Goal: Information Seeking & Learning: Check status

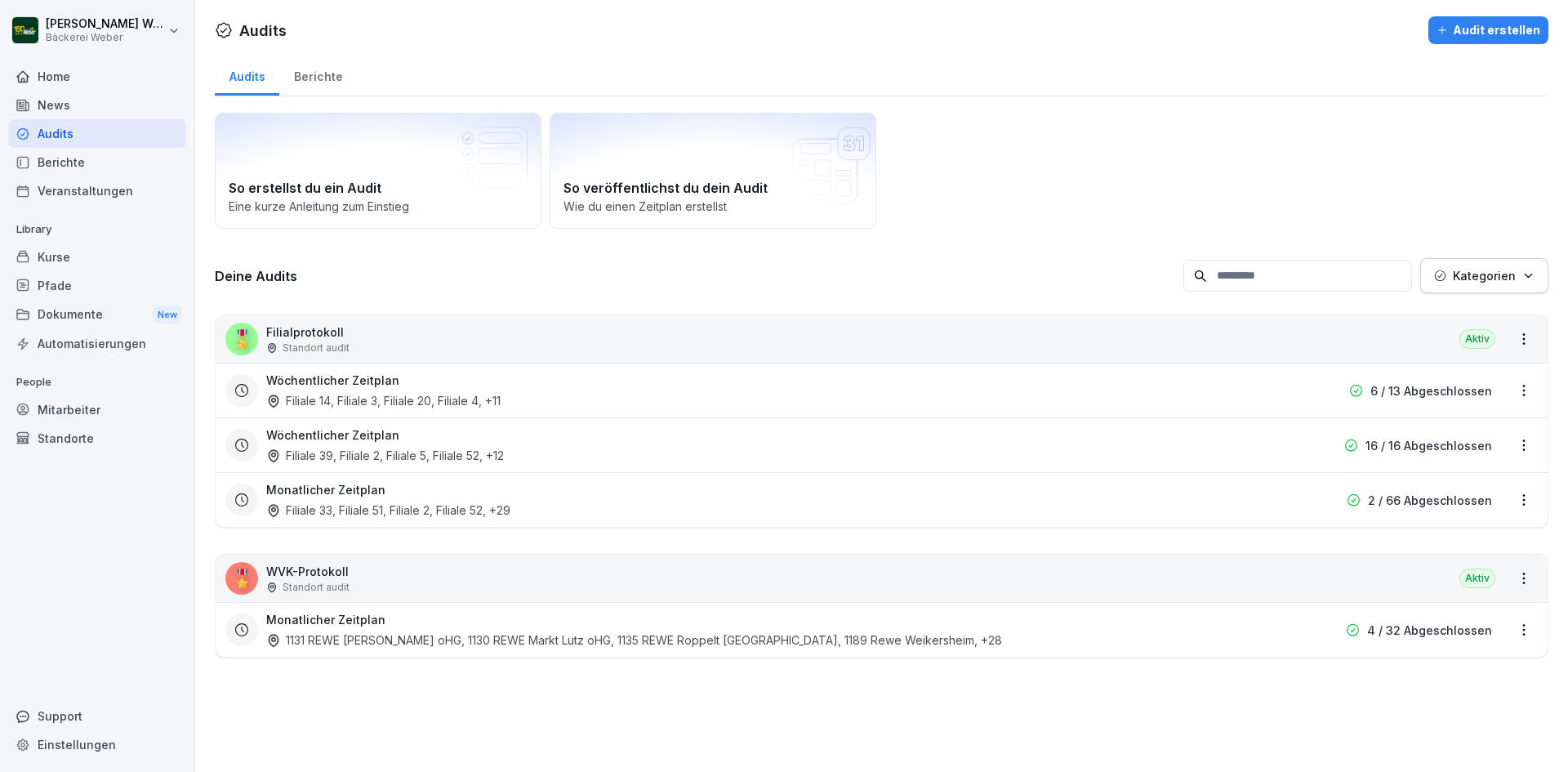
click at [371, 399] on div "Filiale 14, Filiale 3, Filiale 20, Filiale 4 , +11" at bounding box center [384, 401] width 235 height 17
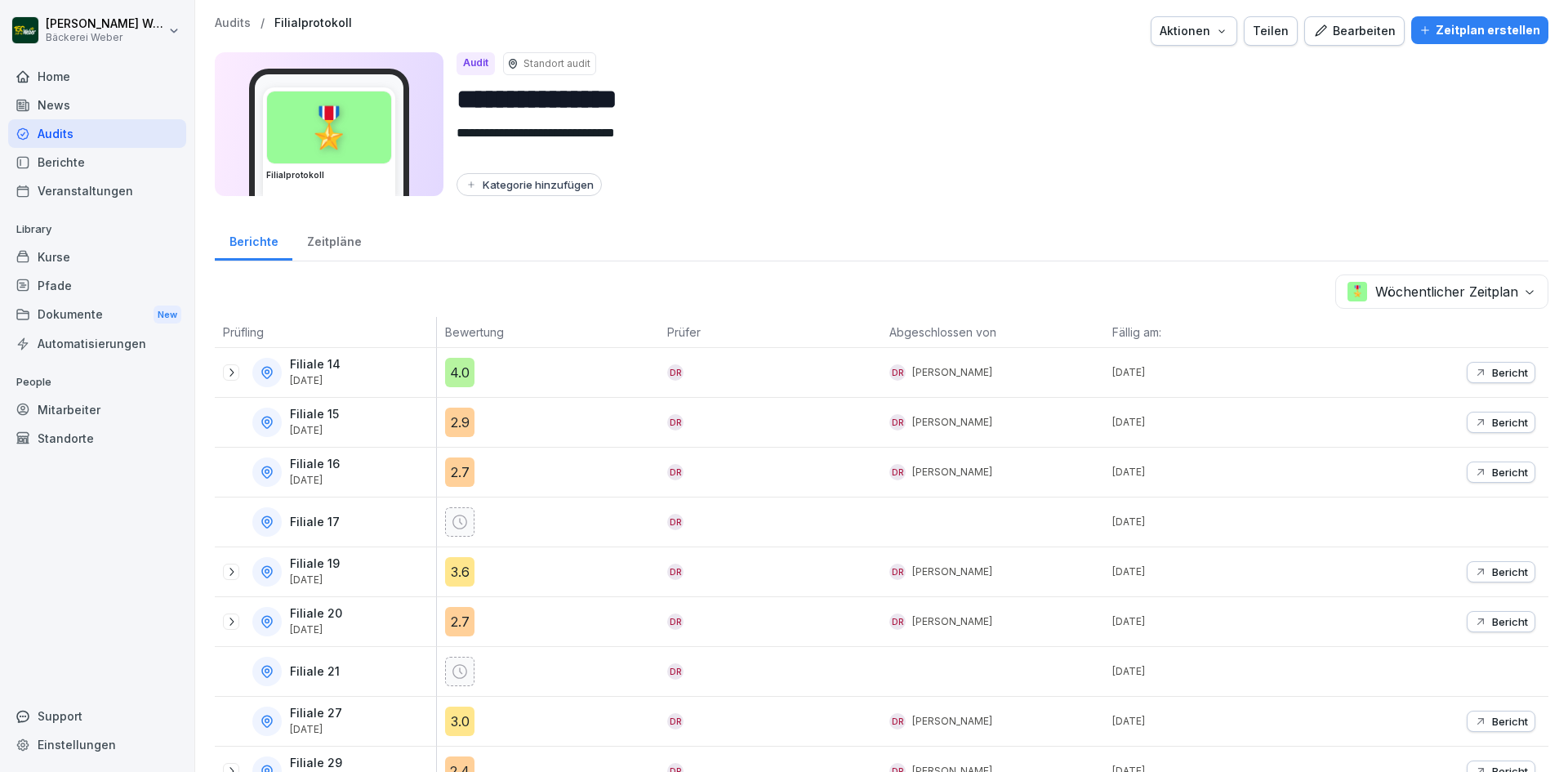
click at [456, 371] on div "4.0" at bounding box center [460, 373] width 29 height 29
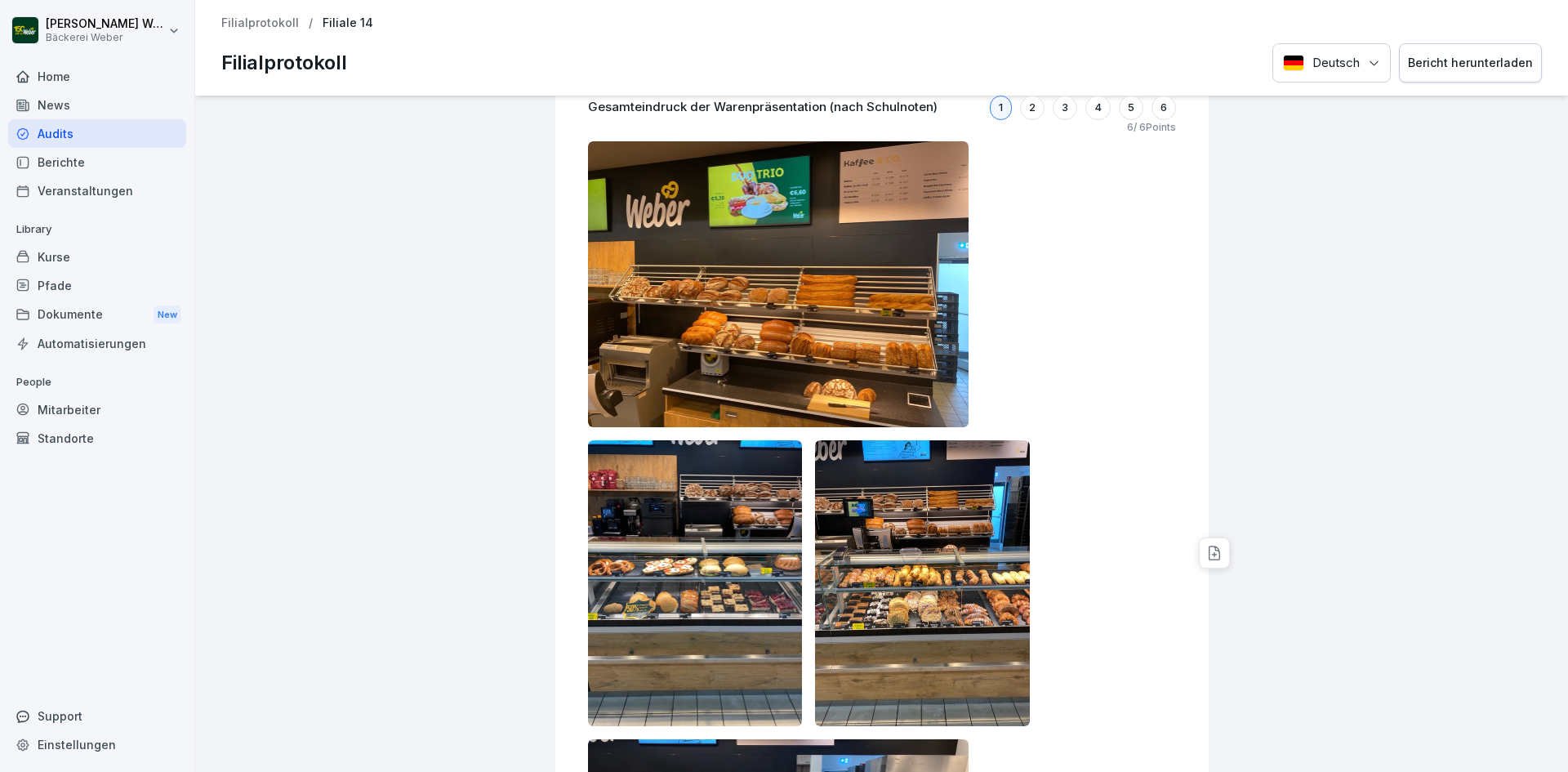
scroll to position [735, 0]
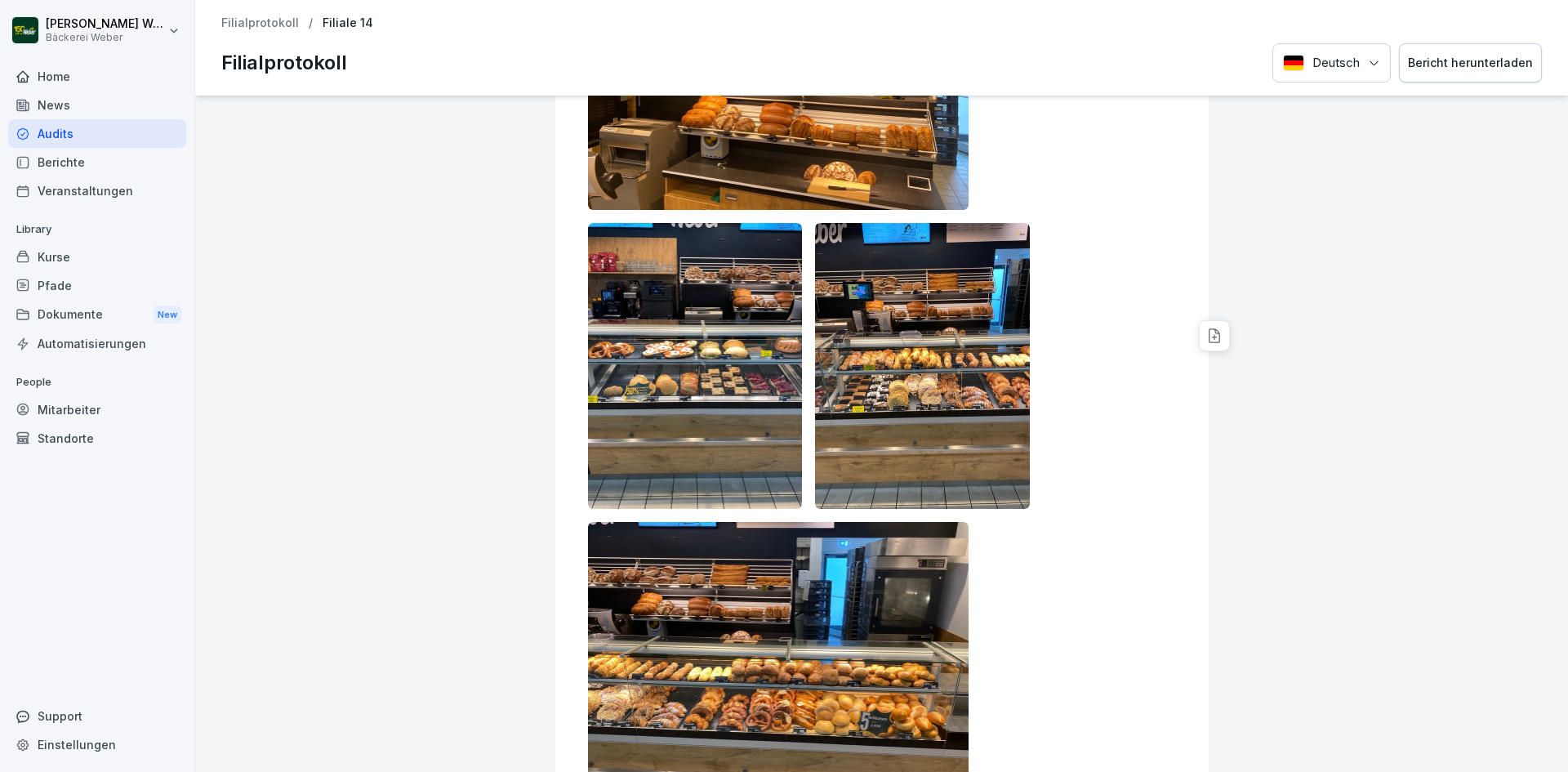
click at [993, 328] on img at bounding box center [922, 366] width 215 height 286
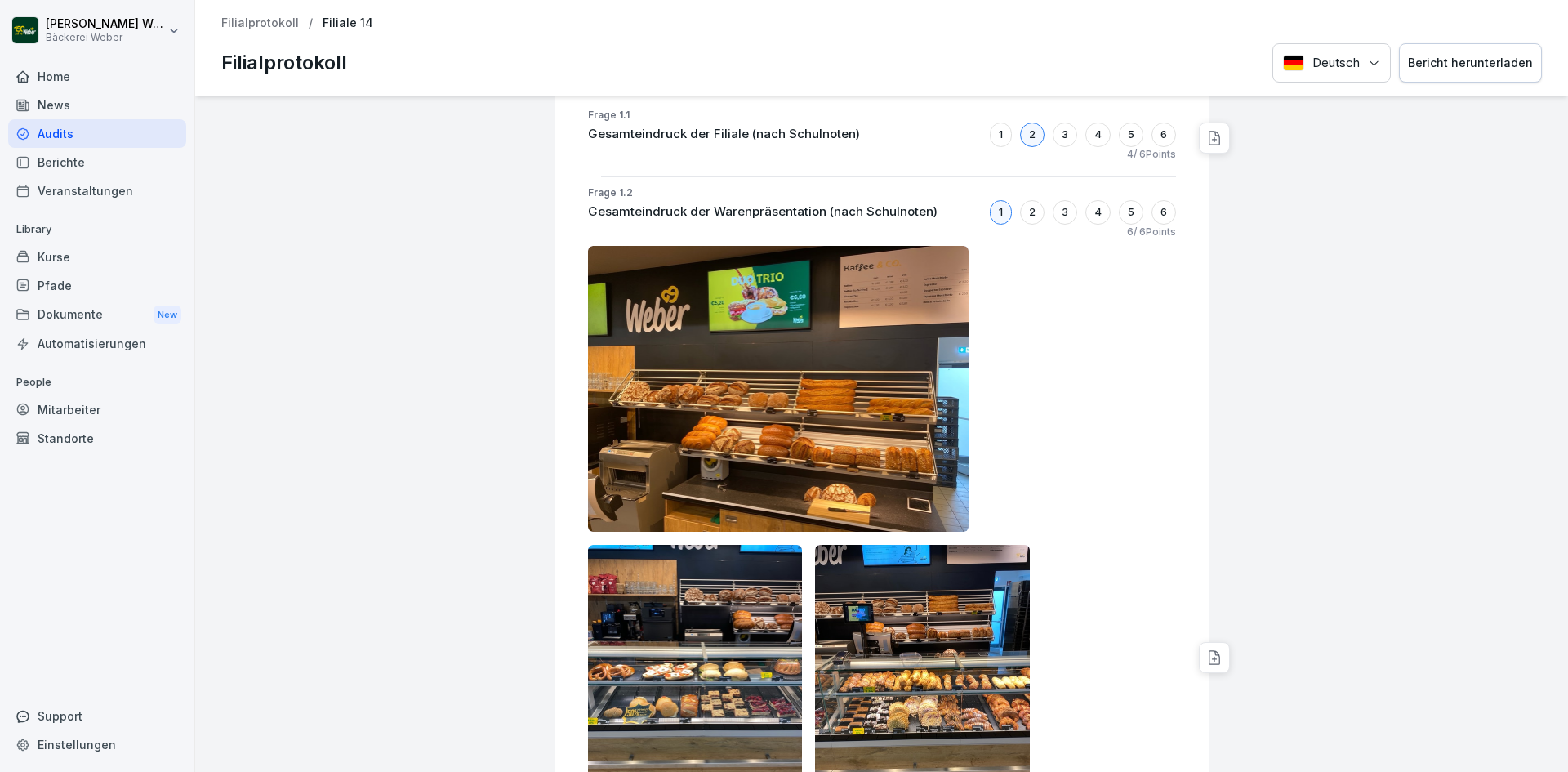
scroll to position [327, 0]
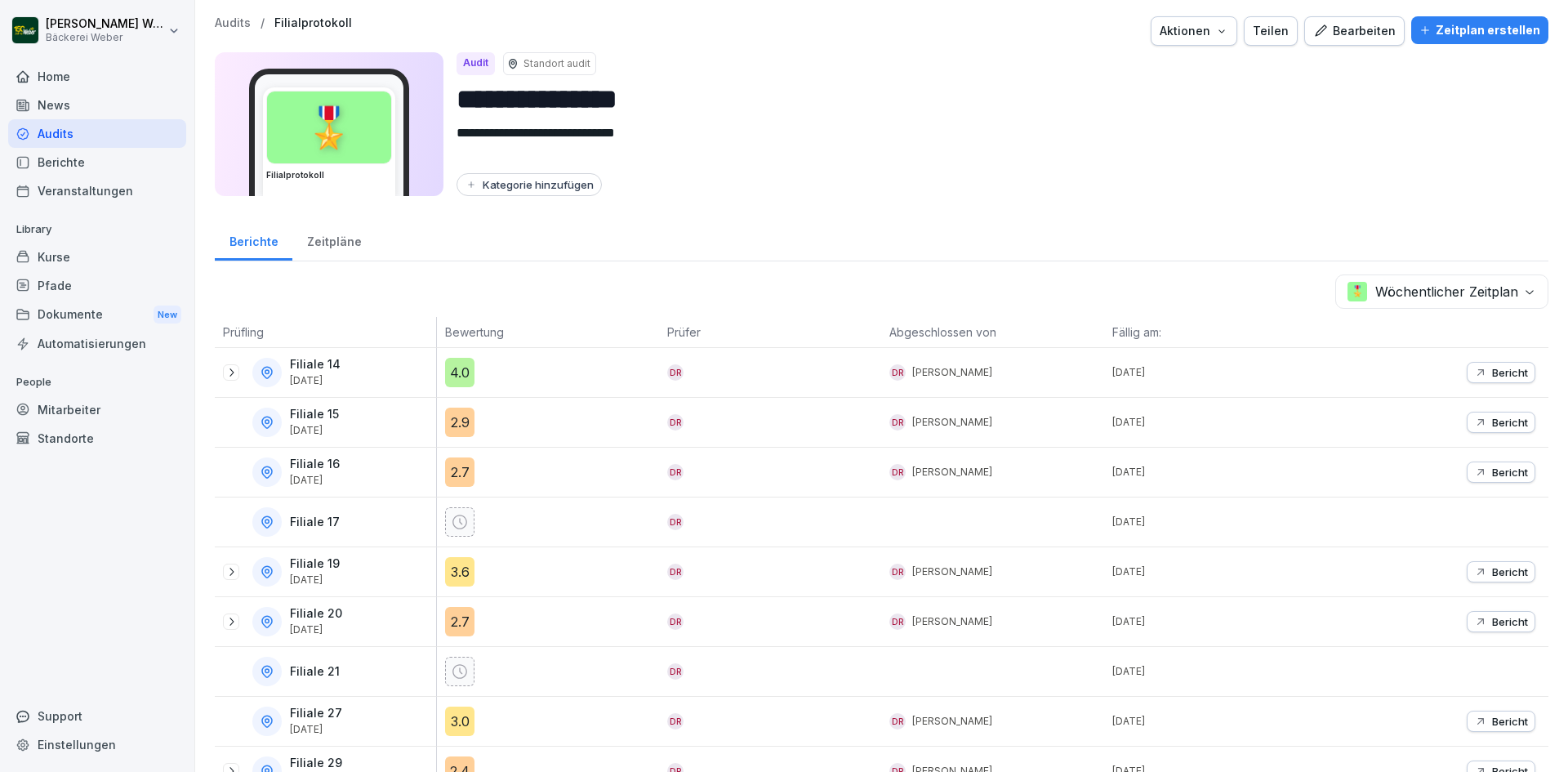
click at [227, 375] on icon at bounding box center [230, 372] width 13 height 13
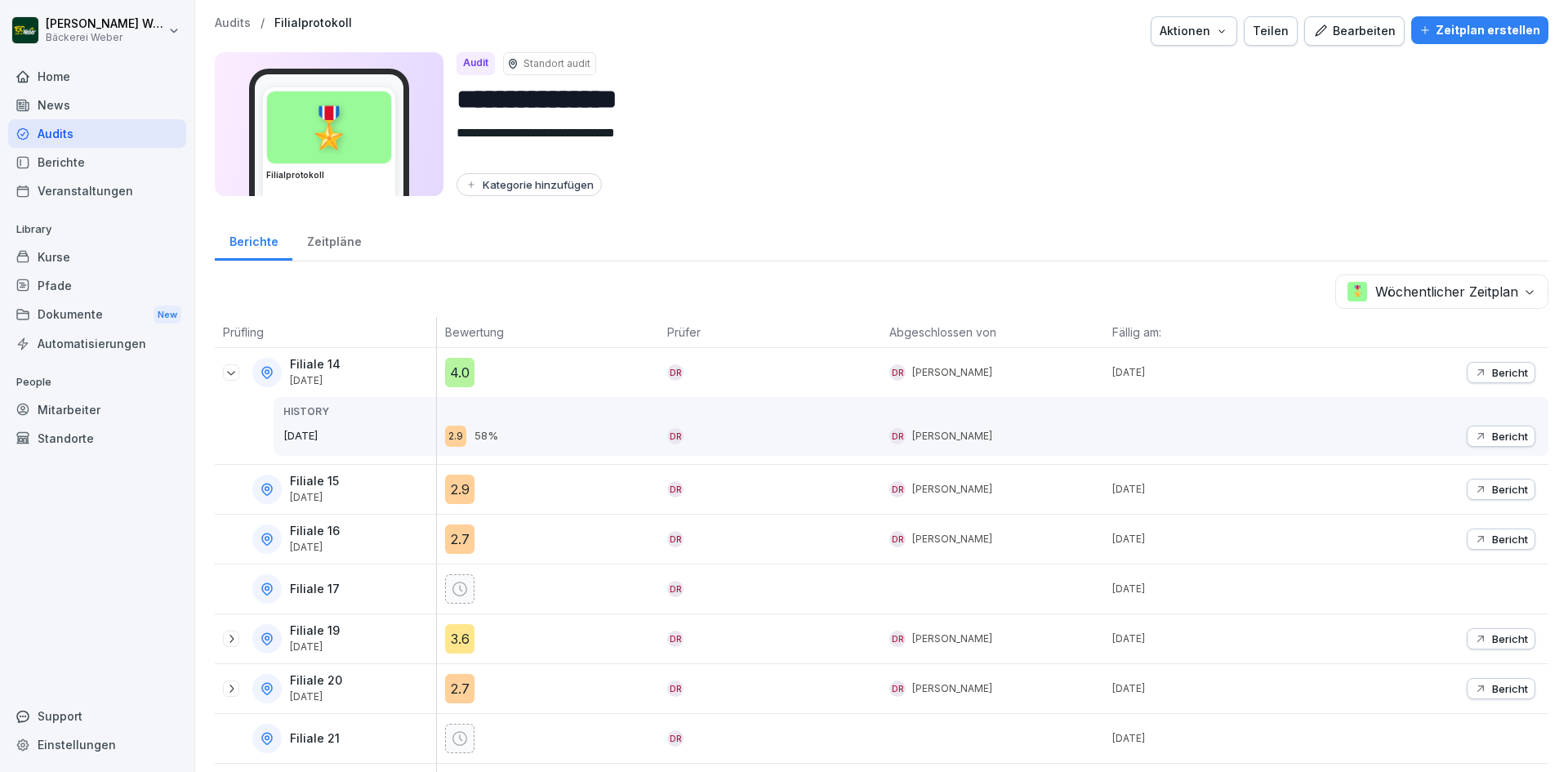
click at [463, 367] on div "4.0" at bounding box center [460, 373] width 29 height 29
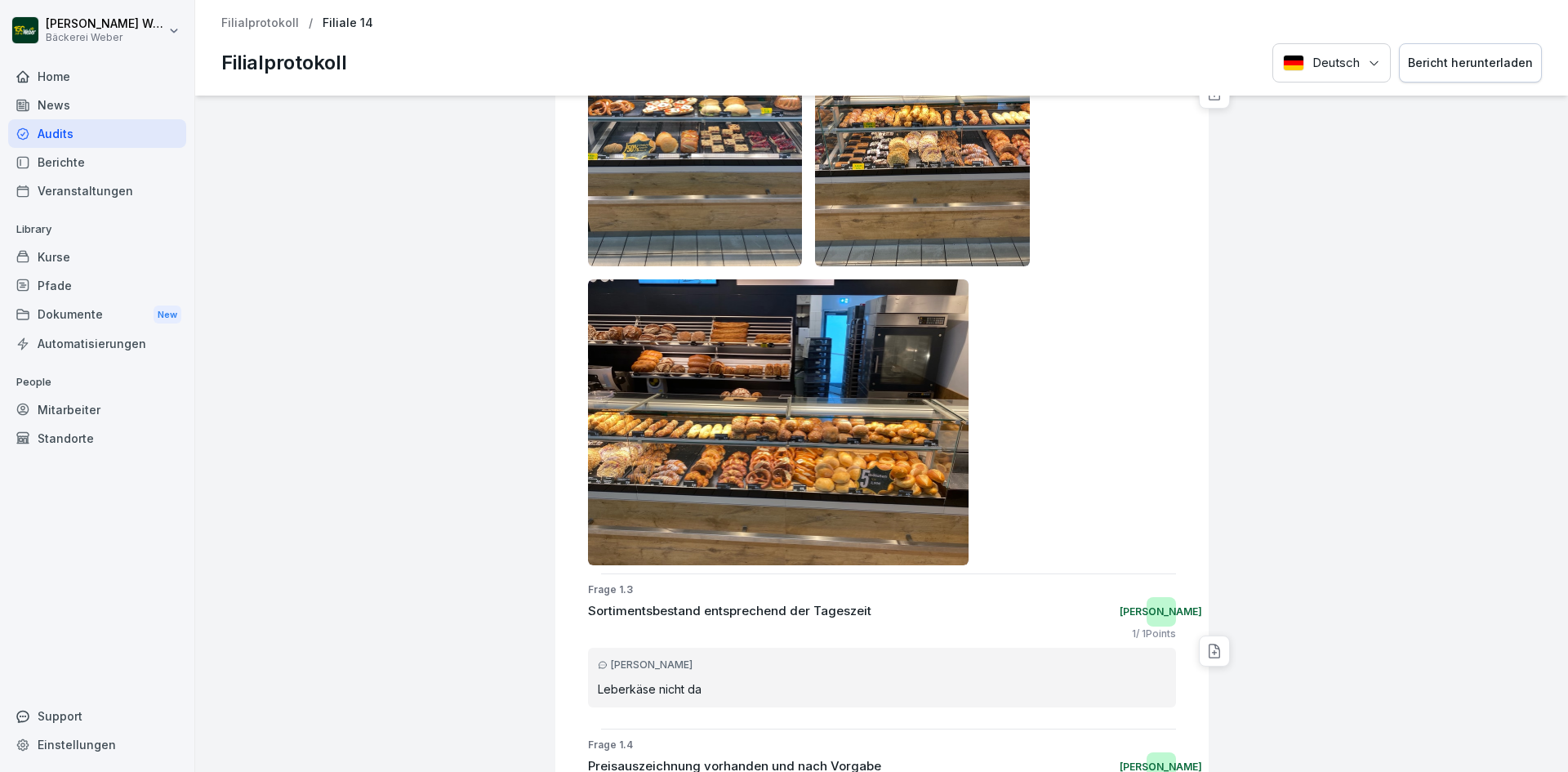
scroll to position [981, 0]
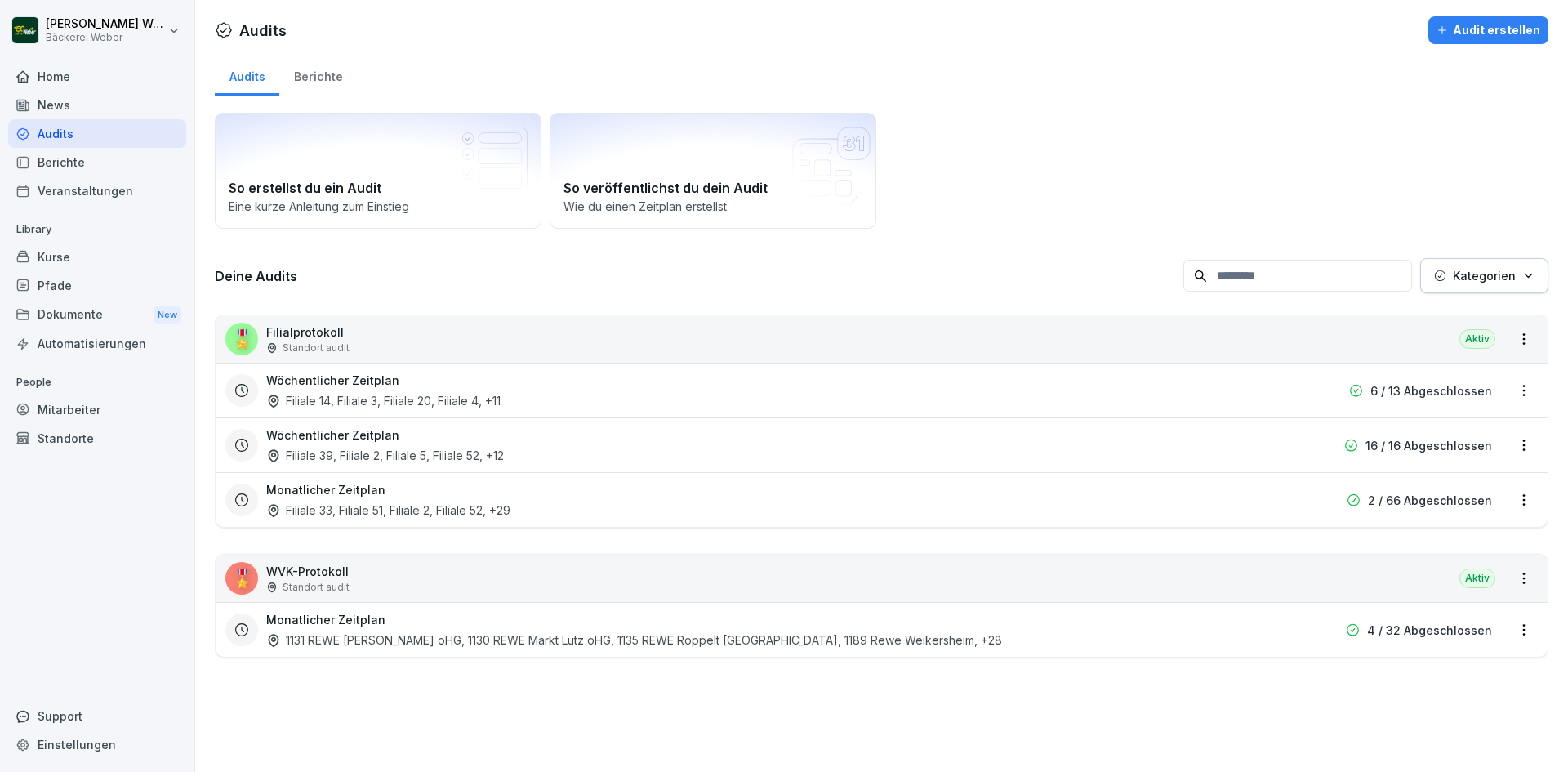
click at [465, 630] on div "Monatlicher Zeitplan 1131 REWE [PERSON_NAME] oHG, 1130 REWE Markt [PERSON_NAME]…" at bounding box center [777, 630] width 1022 height 38
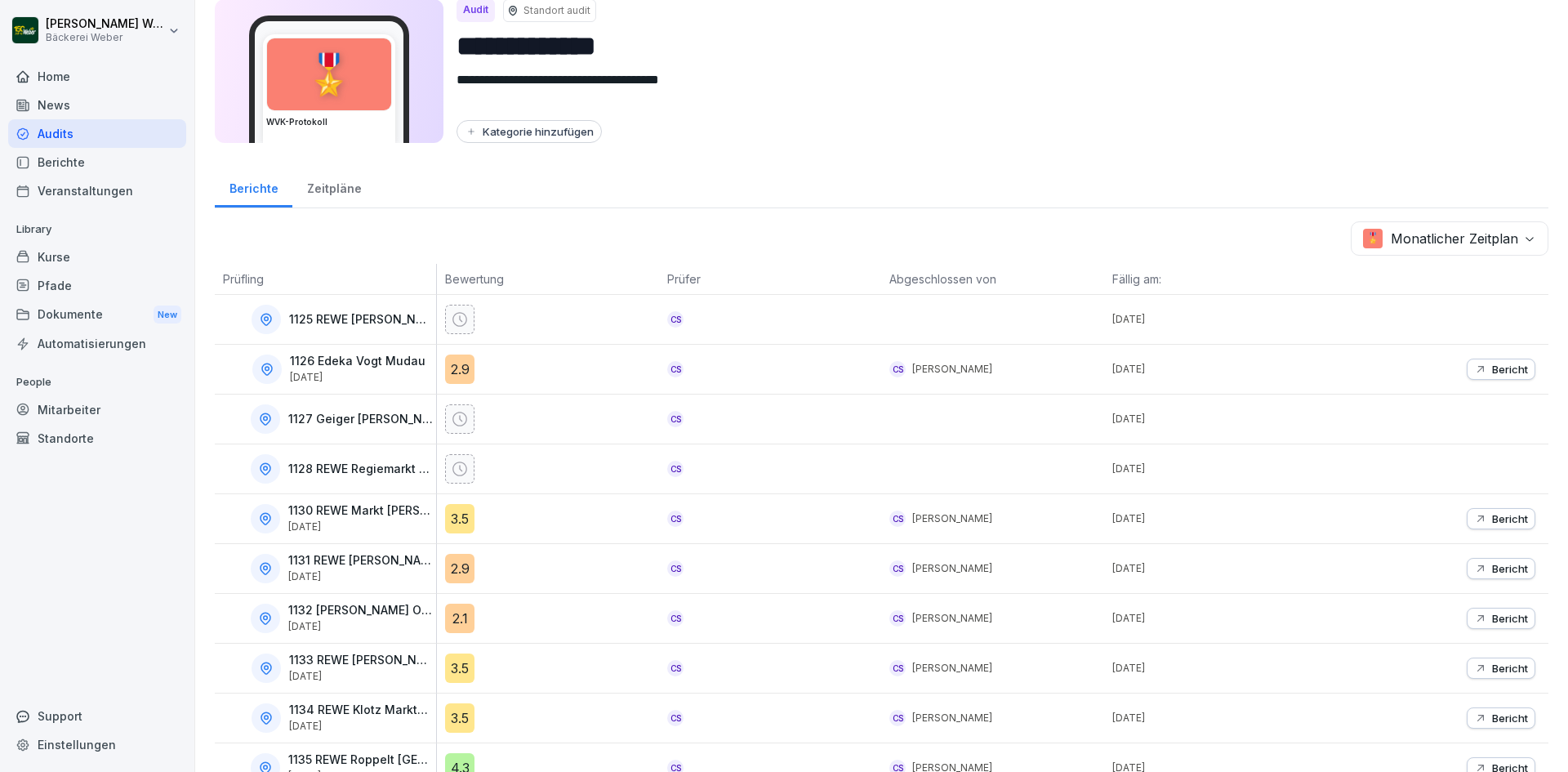
scroll to position [81, 0]
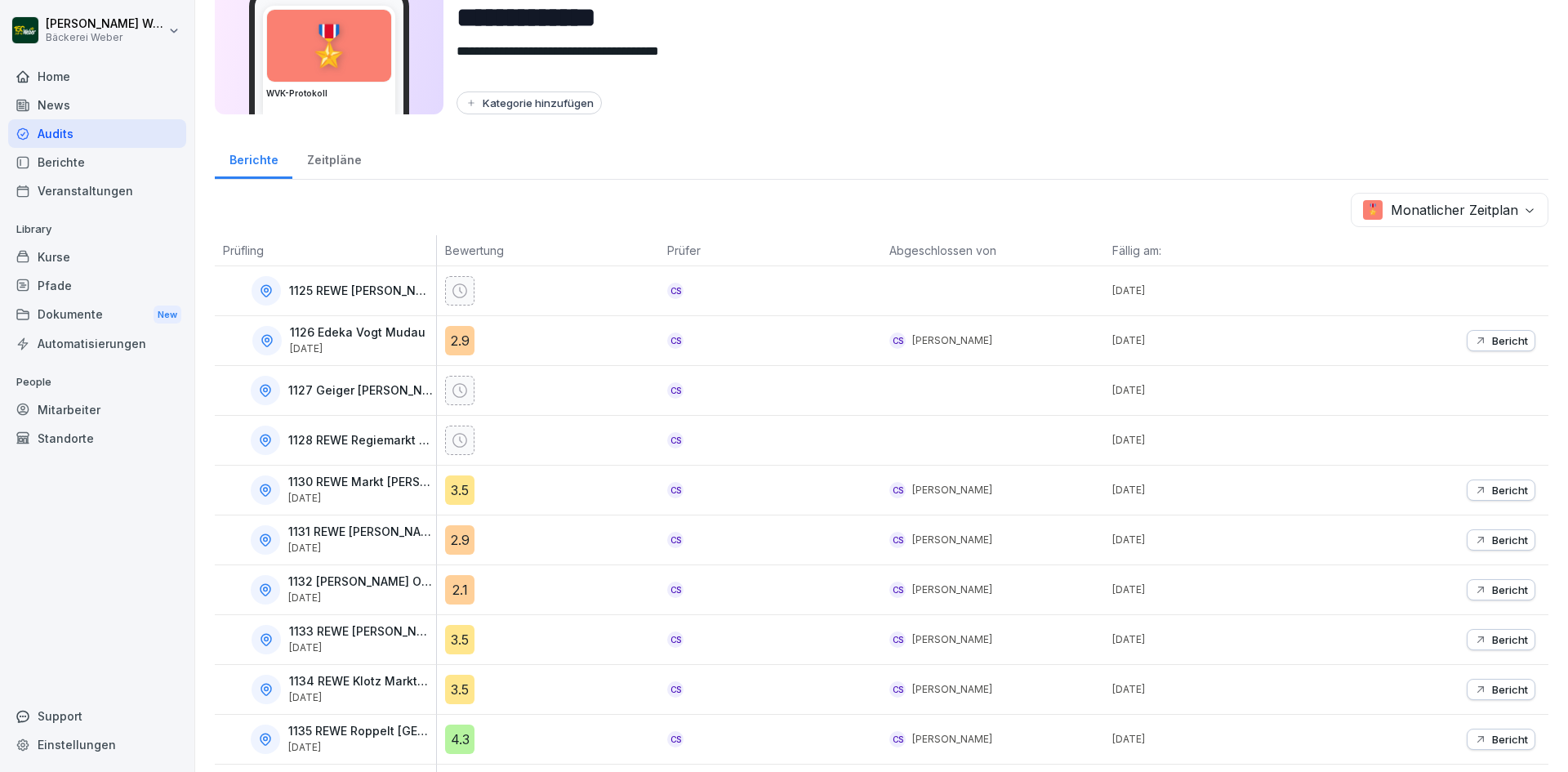
click at [462, 343] on div "2.9" at bounding box center [460, 341] width 29 height 29
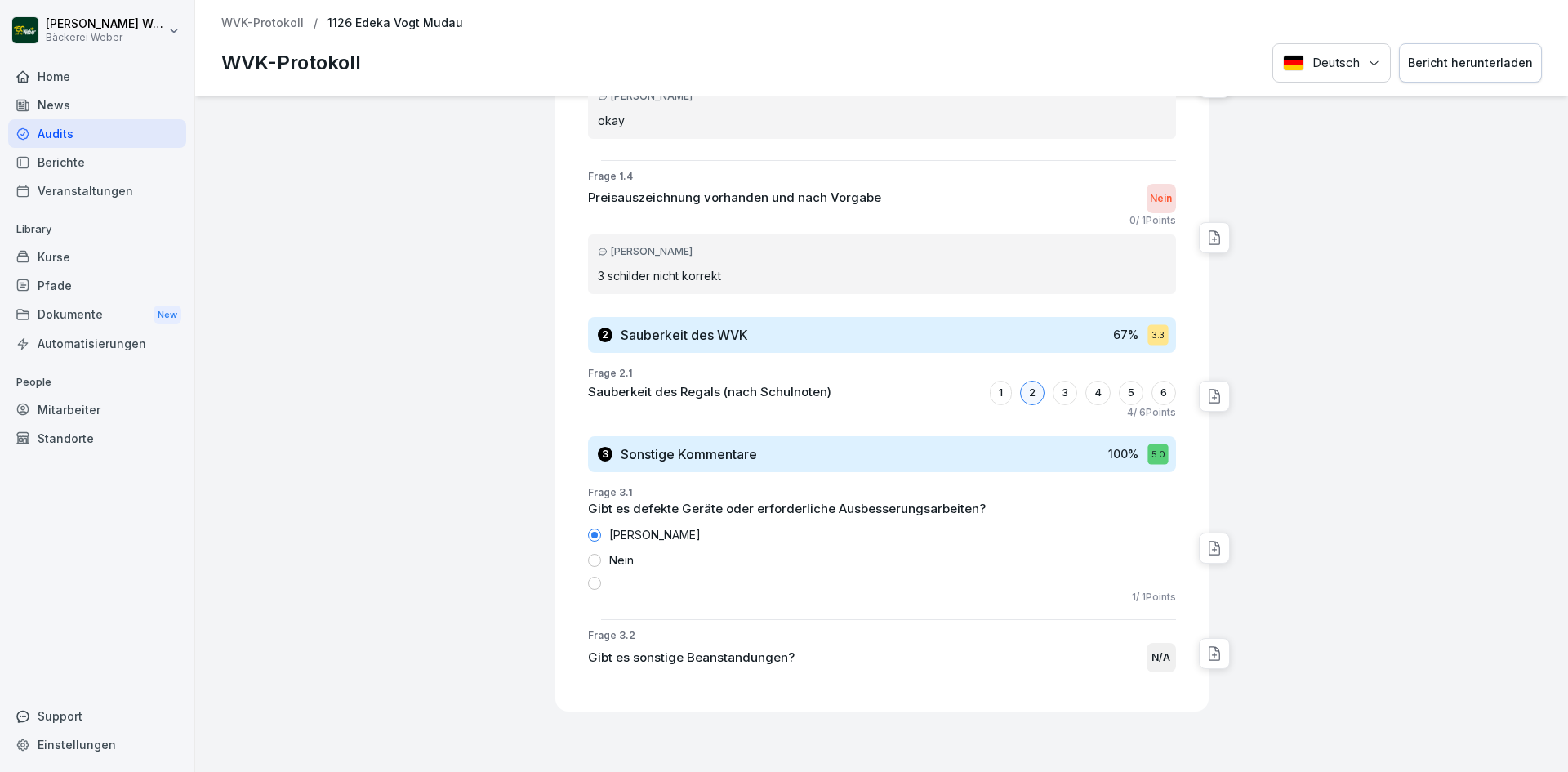
scroll to position [1030, 0]
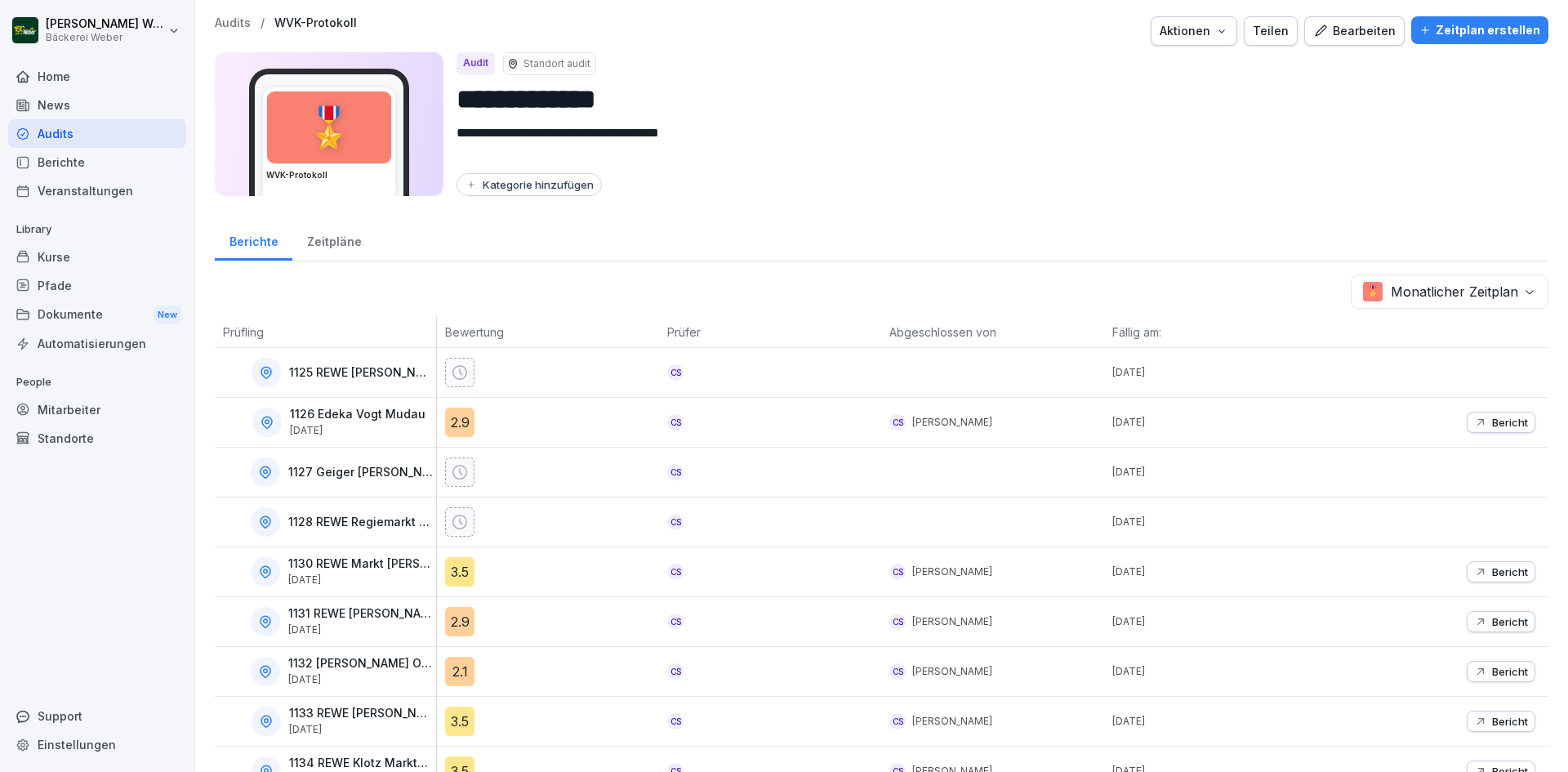
click at [458, 574] on div "3.5" at bounding box center [460, 572] width 29 height 29
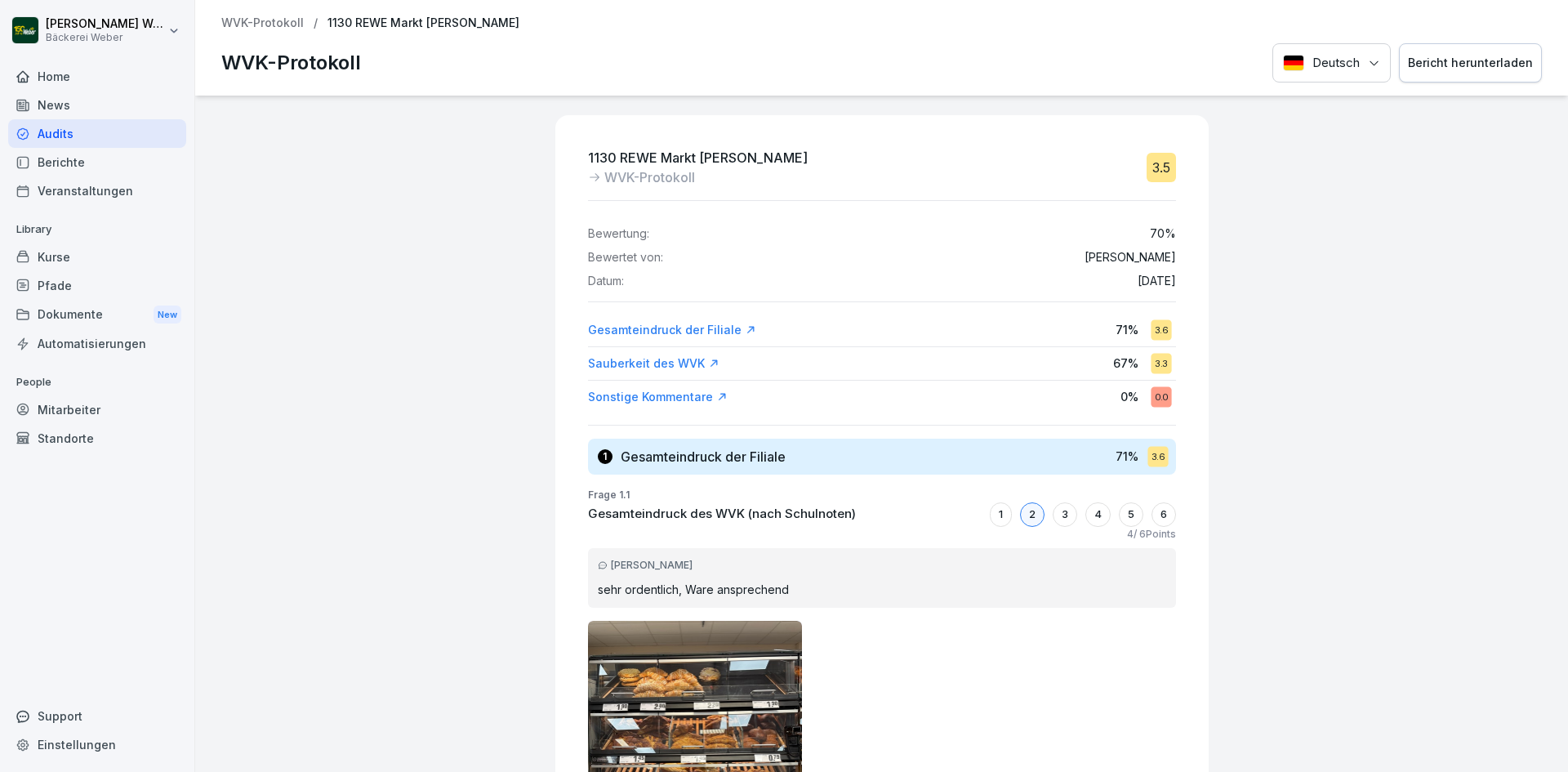
click at [125, 129] on div "Audits" at bounding box center [98, 133] width 178 height 28
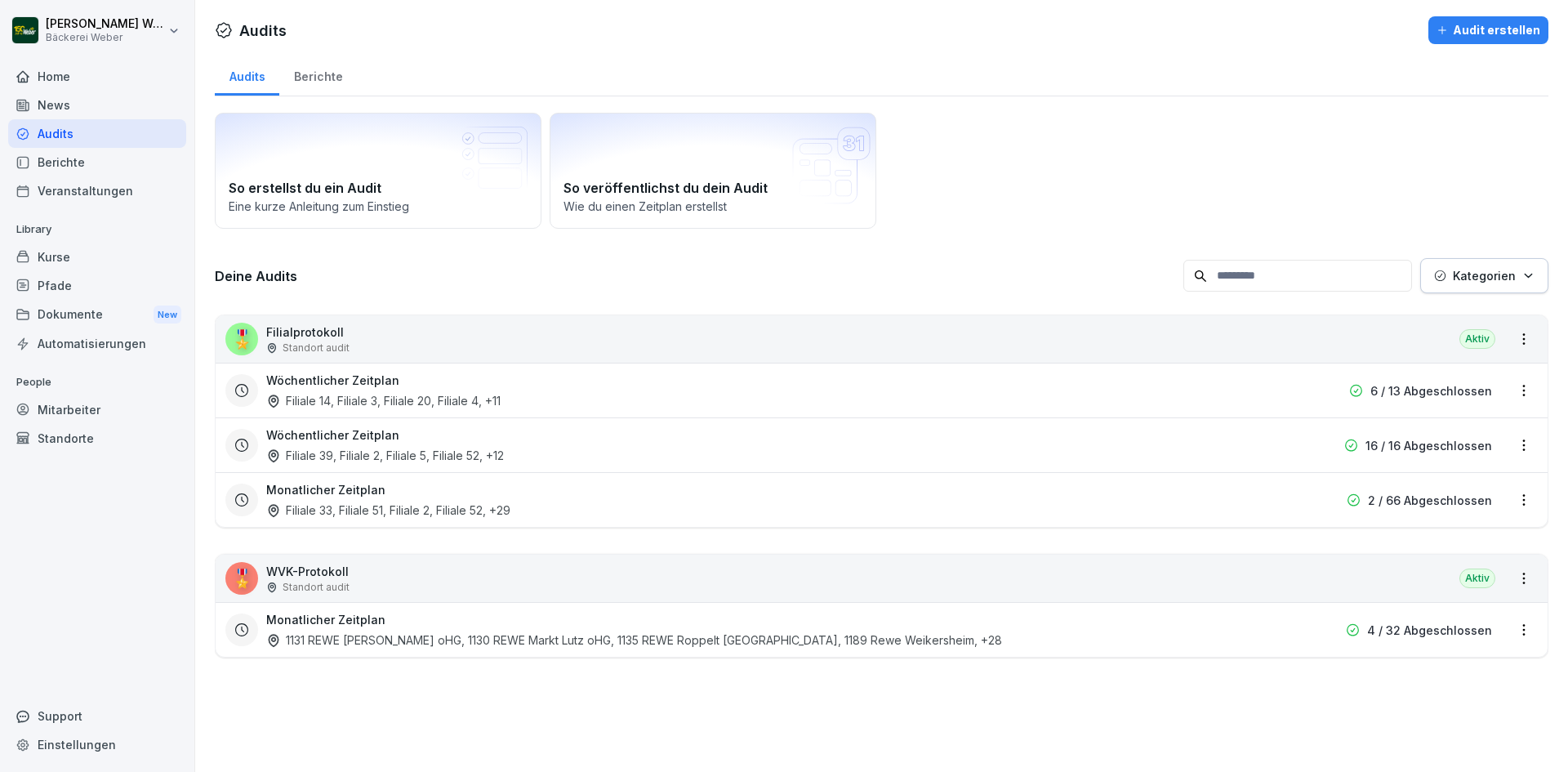
click at [377, 490] on h3 "Monatlicher Zeitplan" at bounding box center [325, 490] width 119 height 17
click at [408, 435] on div "Wöchentlicher Zeitplan Filiale 39, Filiale 2, Filiale 5, Filiale 52 , +12" at bounding box center [777, 446] width 1022 height 38
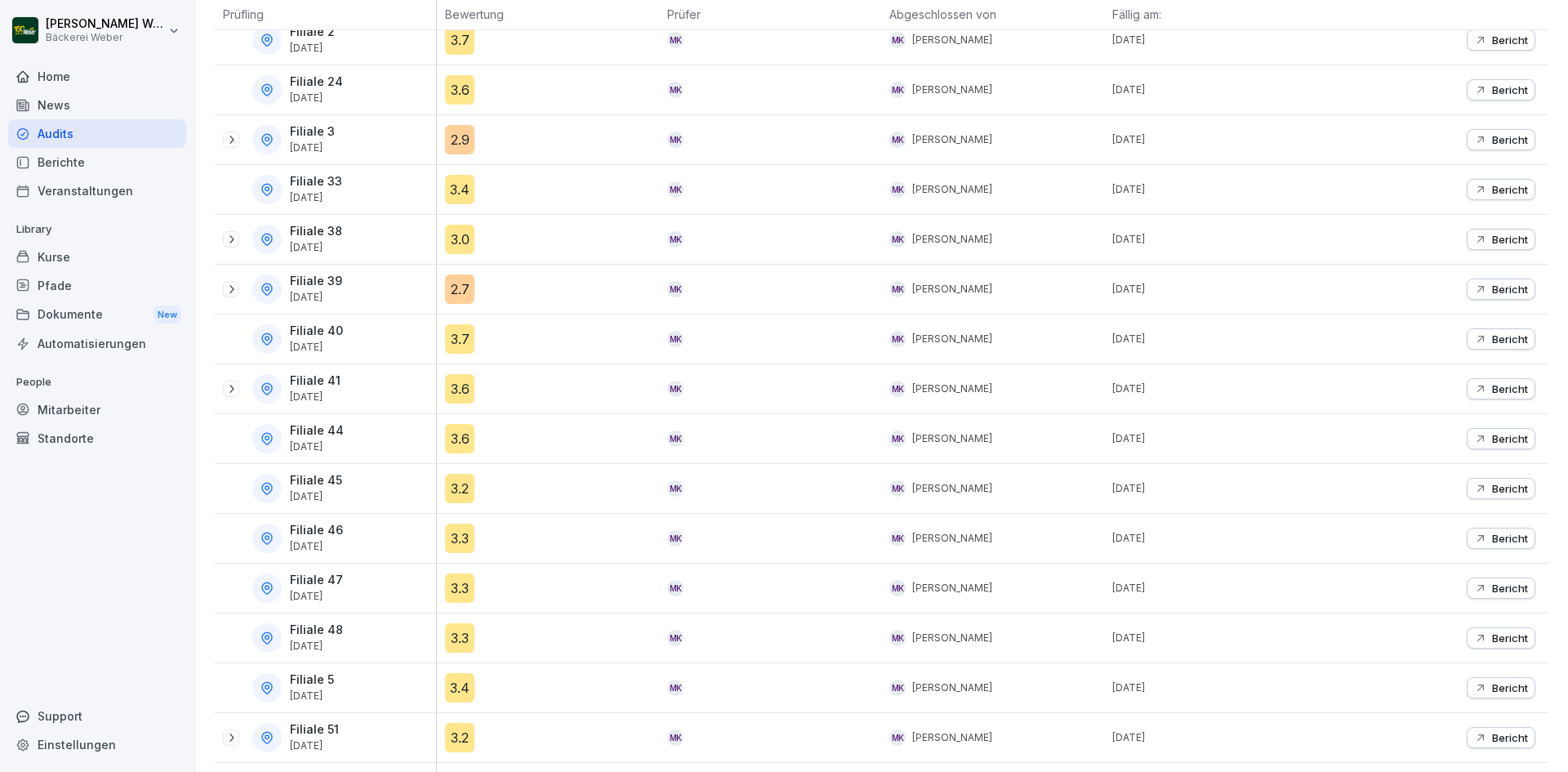
scroll to position [239, 0]
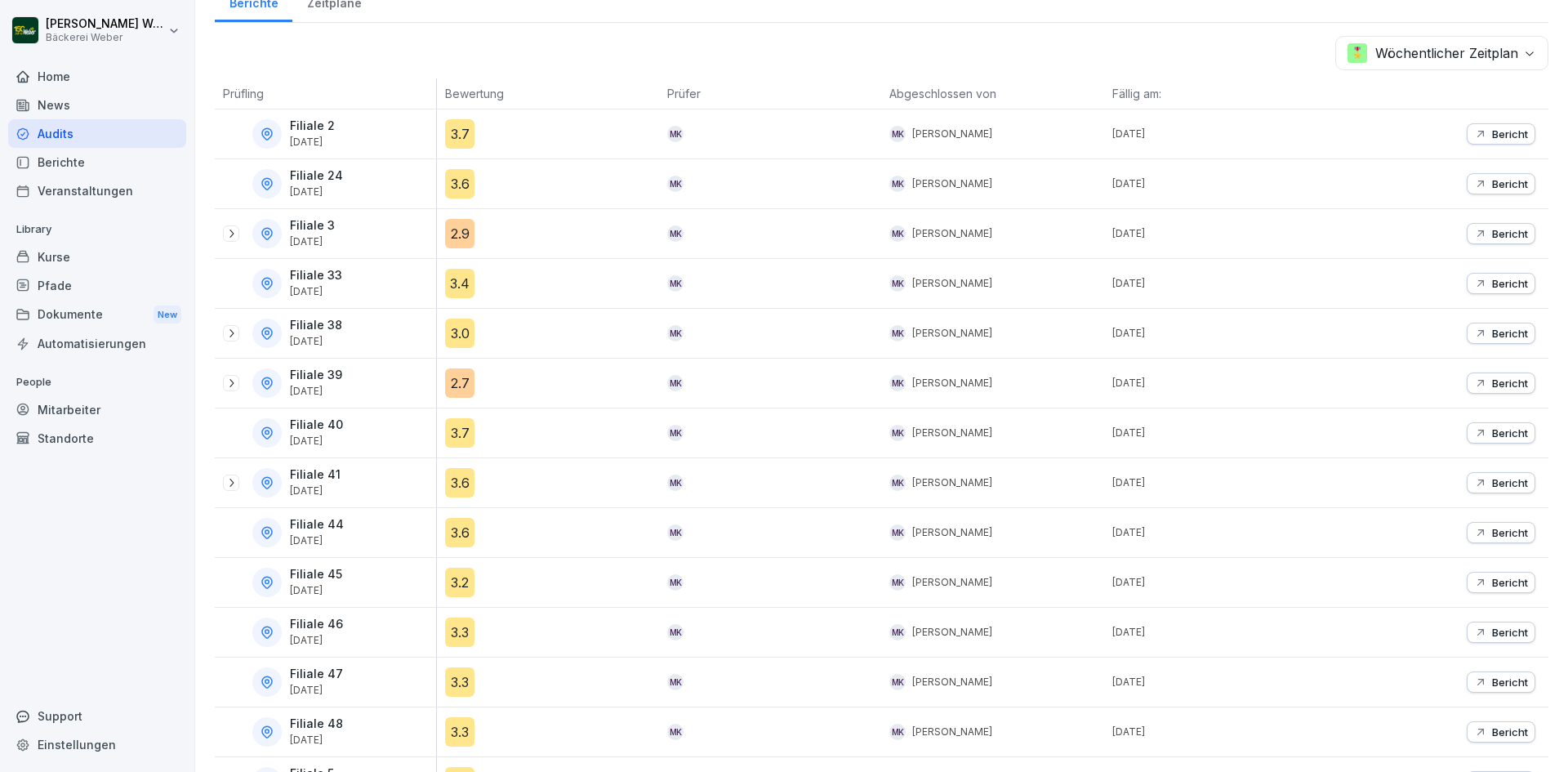
click at [457, 237] on div "2.9" at bounding box center [460, 234] width 29 height 29
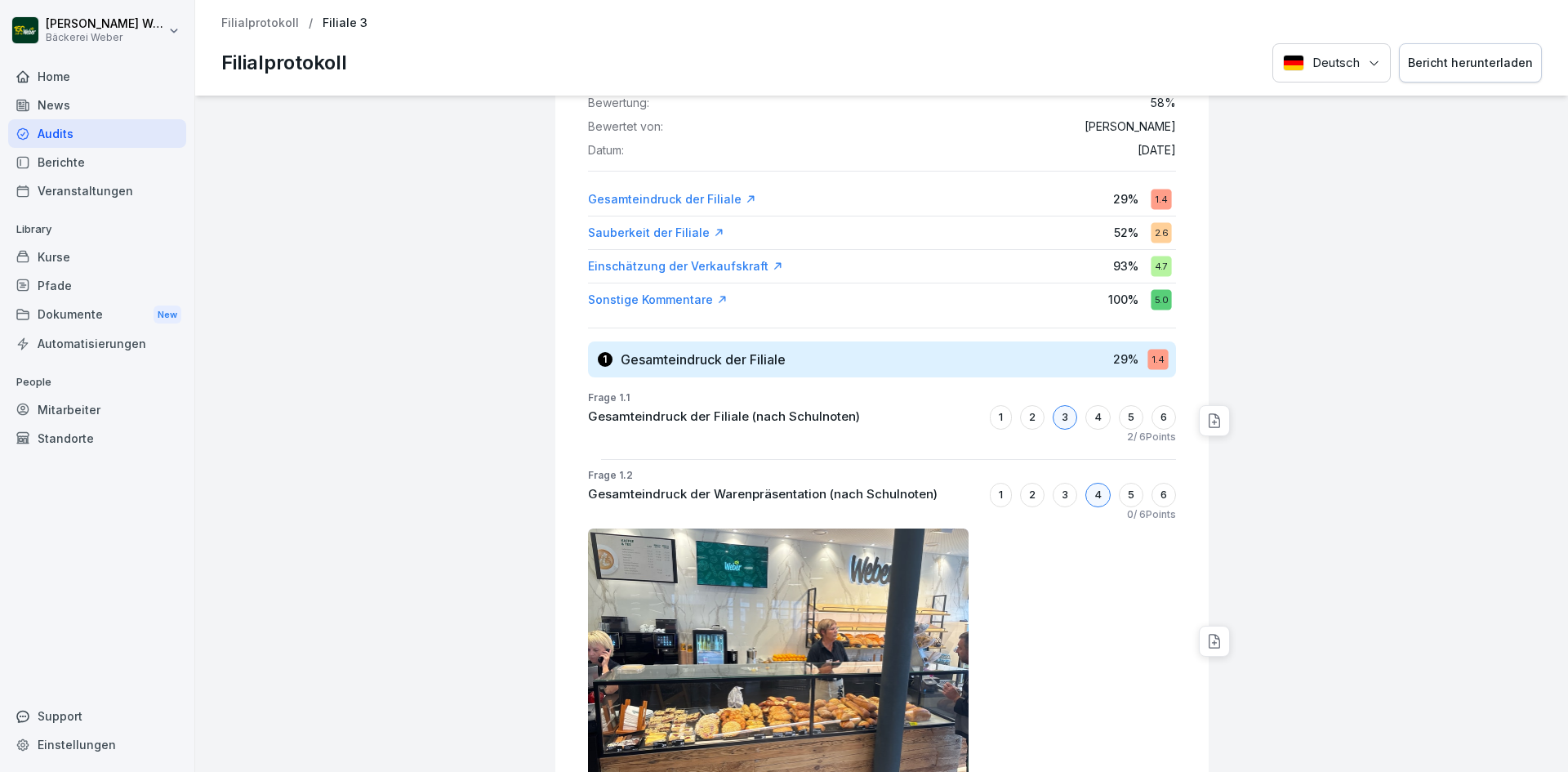
scroll to position [245, 0]
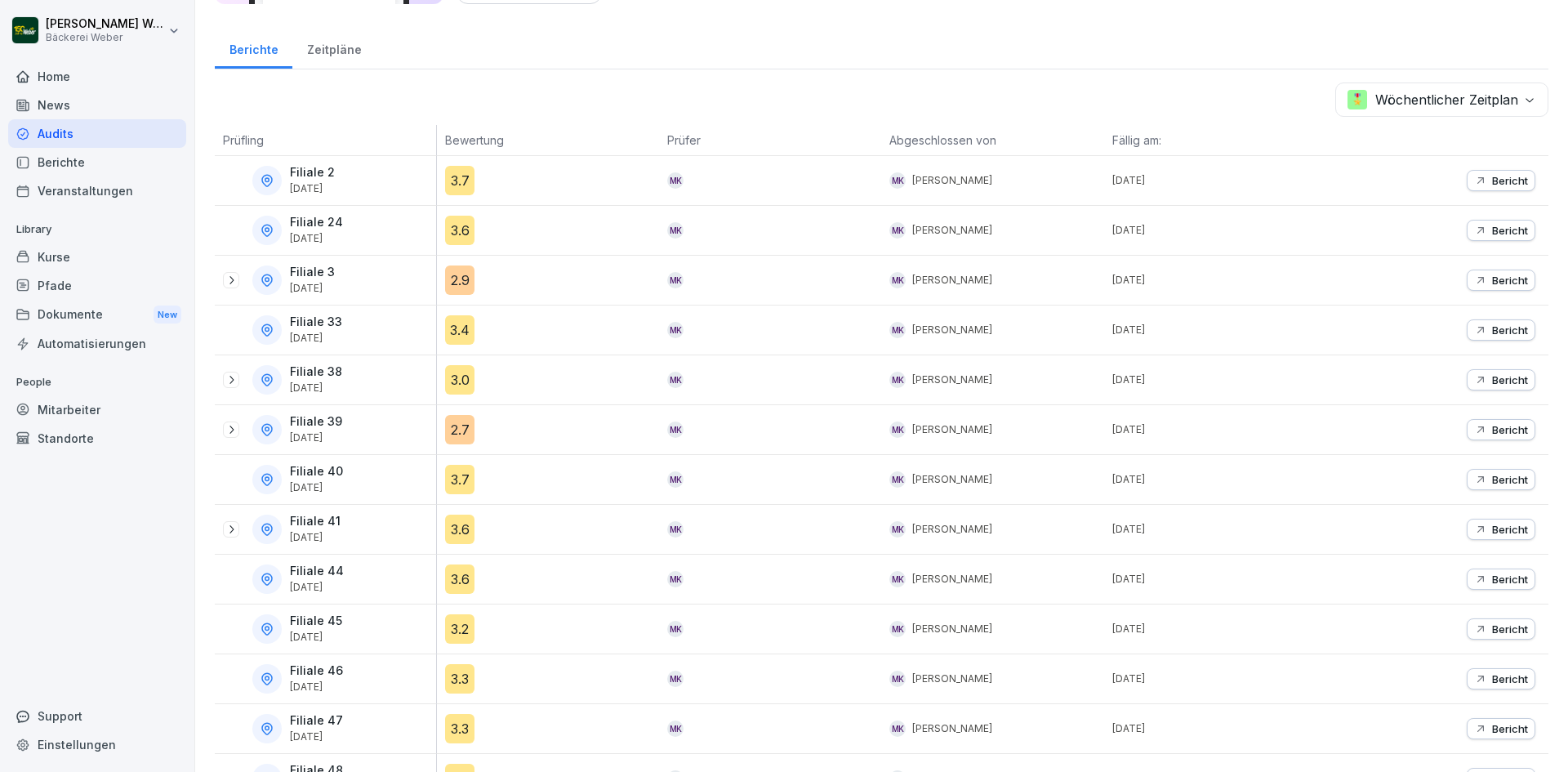
scroll to position [164, 0]
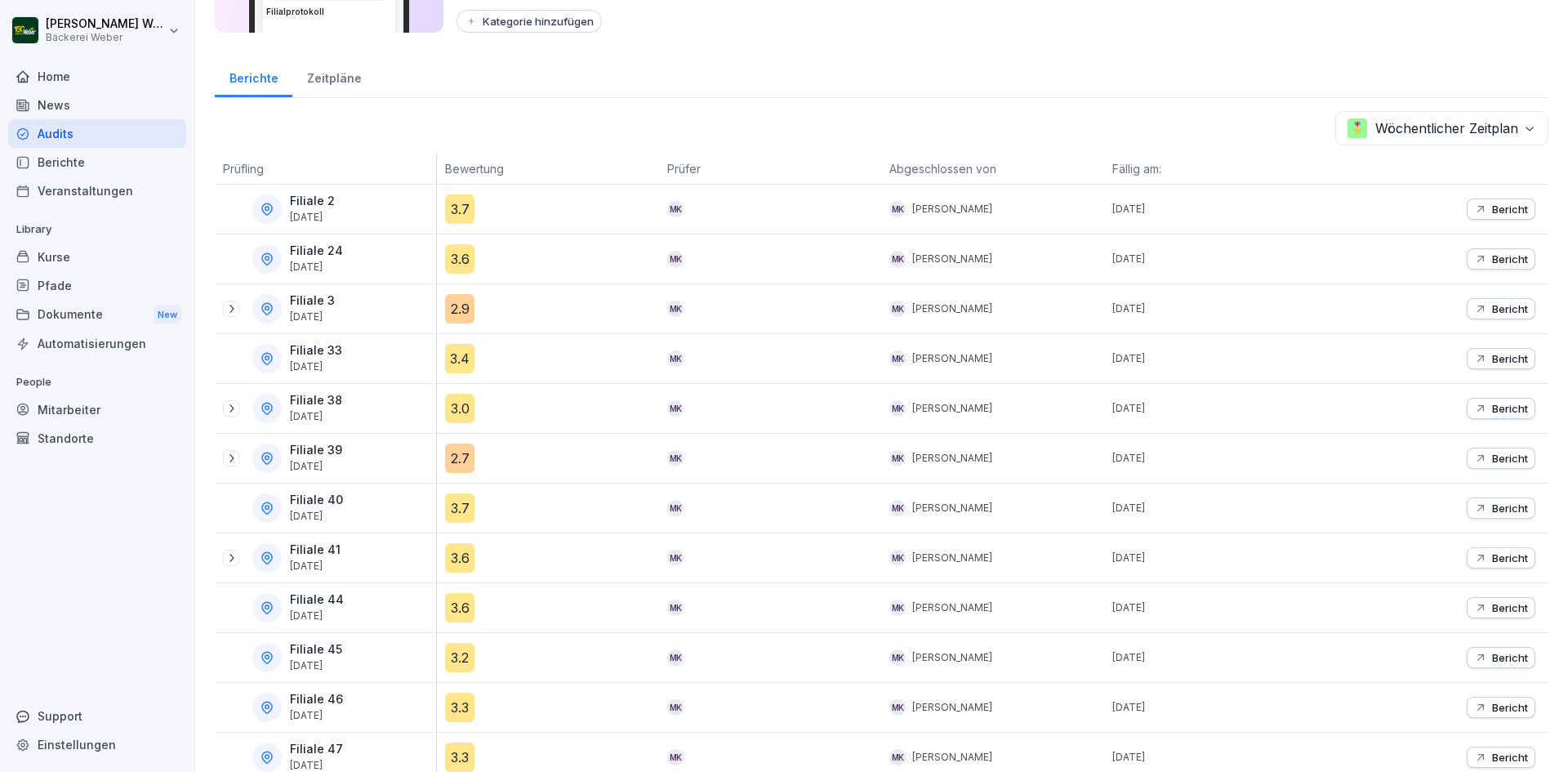
click at [451, 462] on div "2.7" at bounding box center [460, 458] width 29 height 29
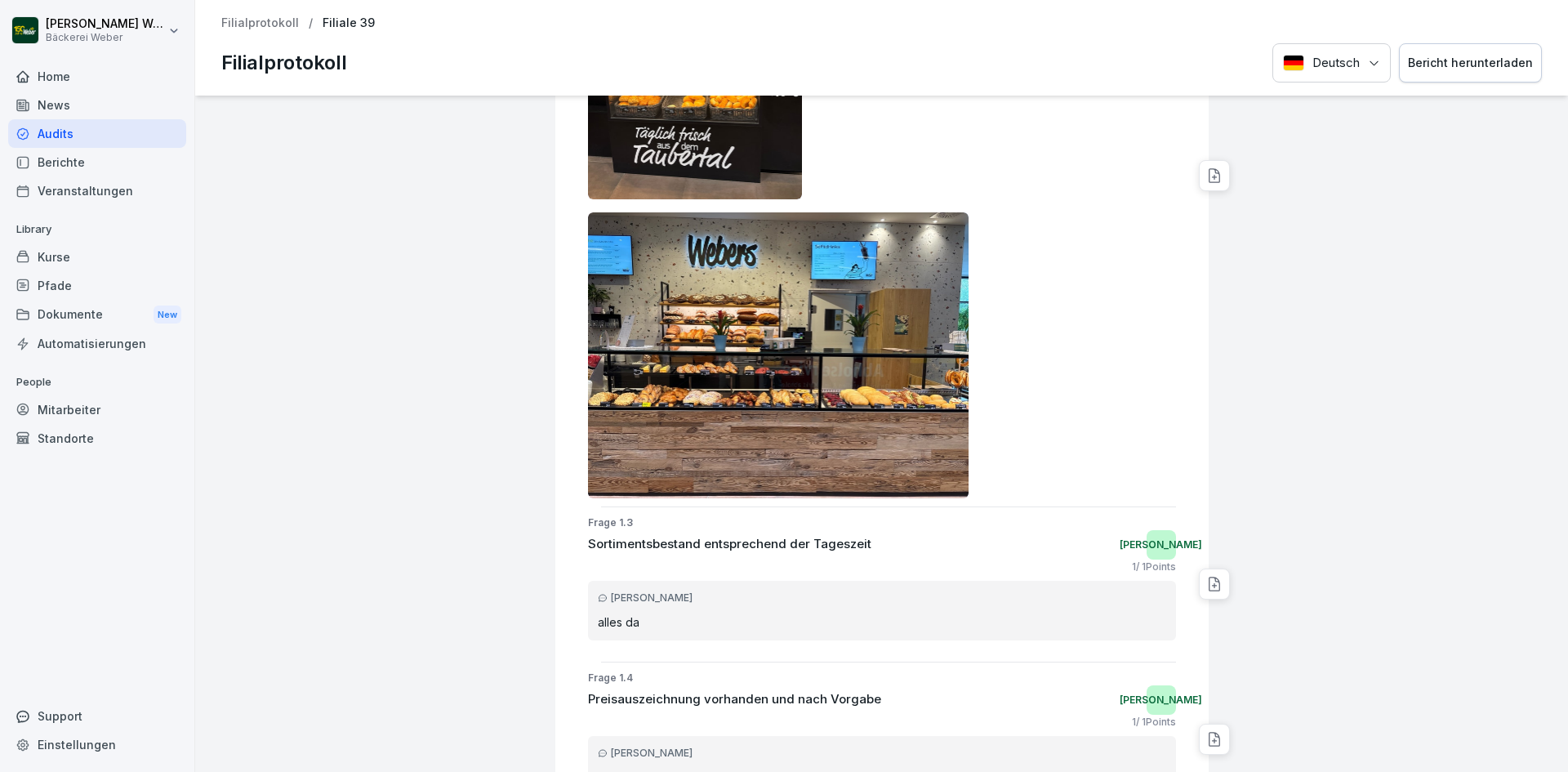
scroll to position [817, 0]
